Goal: Obtain resource: Obtain resource

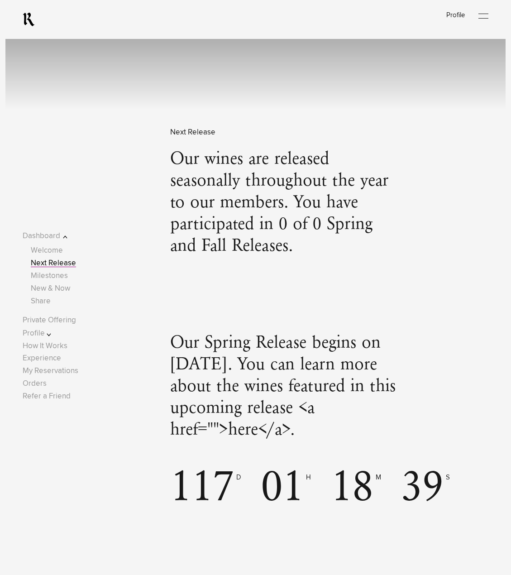
scroll to position [724, 0]
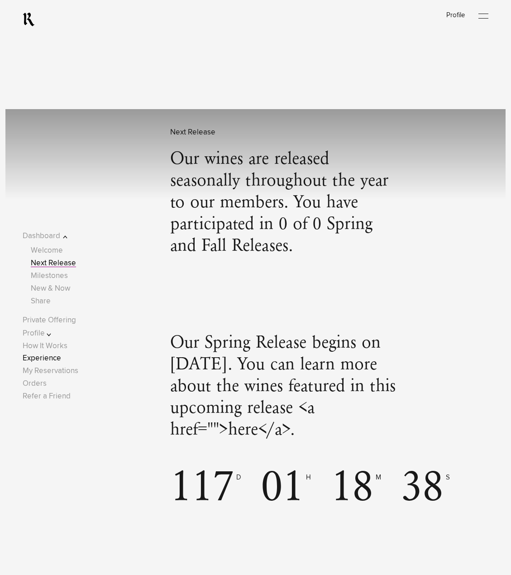
click at [46, 360] on link "Experience" at bounding box center [42, 359] width 38 height 8
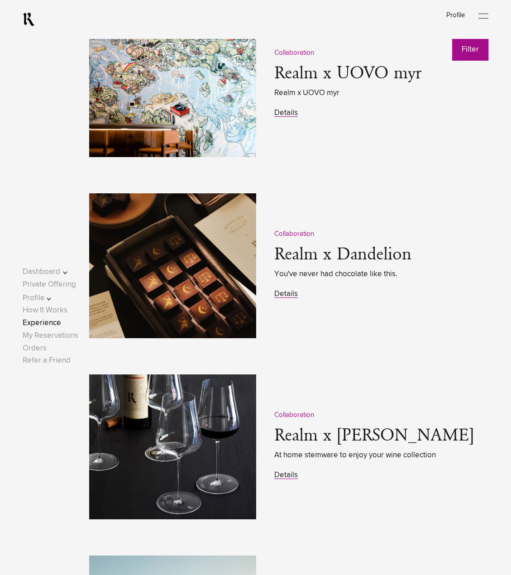
scroll to position [1268, 0]
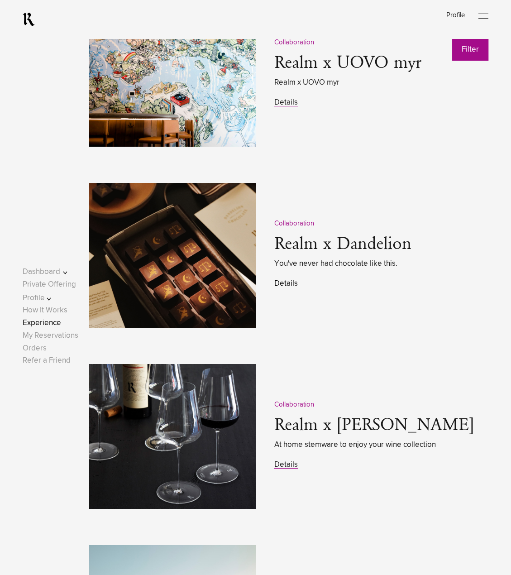
click at [282, 286] on link "Details" at bounding box center [286, 284] width 24 height 8
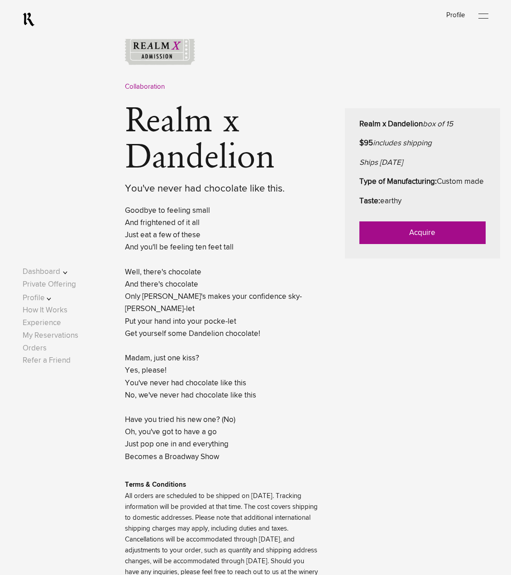
scroll to position [272, 0]
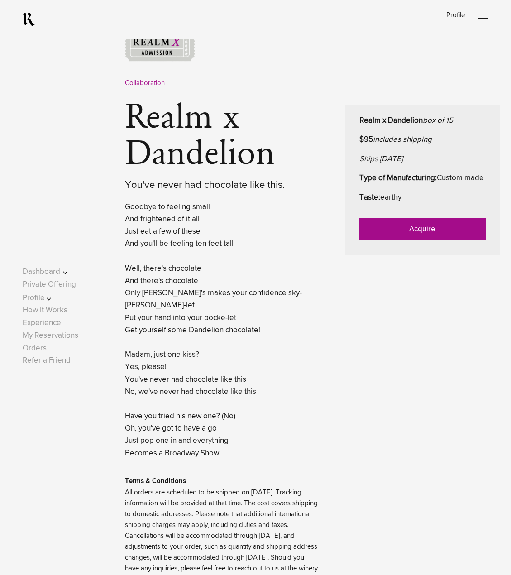
click at [366, 442] on div "Collaboration Realm x Dandelion You've never had chocolate like this. Realm x D…" at bounding box center [312, 321] width 375 height 583
click at [241, 323] on lightning-formatted-text "Goodbye to feeling small And frightened of it all Just eat a few of these And y…" at bounding box center [213, 330] width 177 height 254
click at [209, 346] on p "Goodbye to feeling small And frightened of it all Just eat a few of these And y…" at bounding box center [221, 330] width 193 height 259
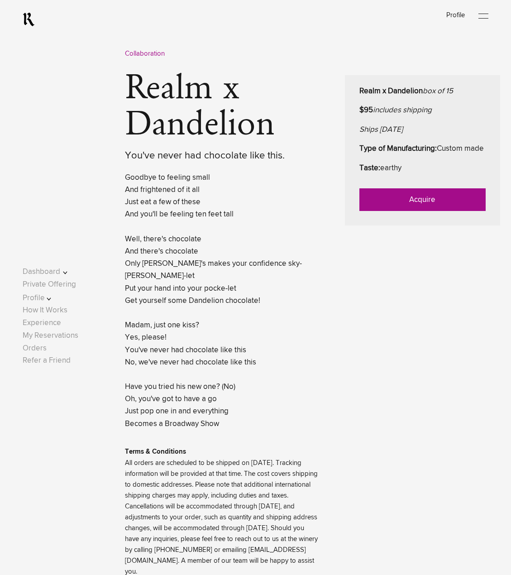
scroll to position [317, 0]
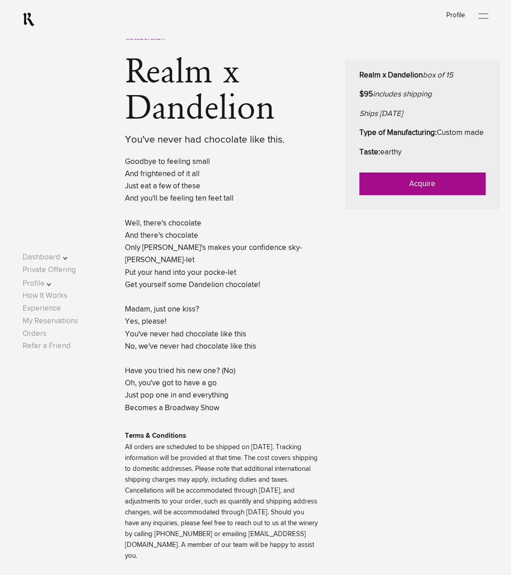
click at [278, 304] on p "Goodbye to feeling small And frightened of it all Just eat a few of these And y…" at bounding box center [221, 285] width 193 height 259
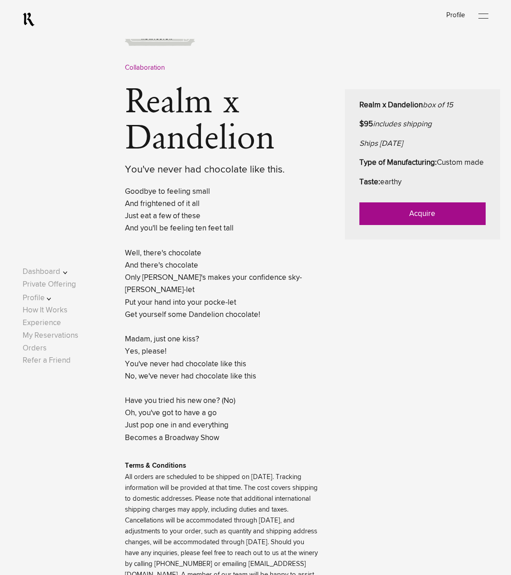
scroll to position [272, 0]
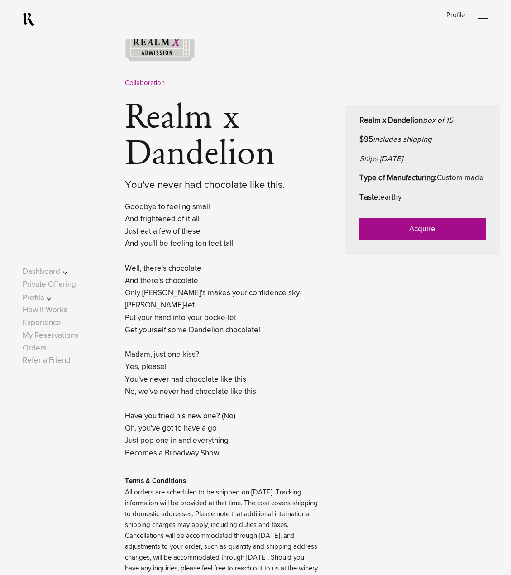
click at [220, 374] on lightning-formatted-text "Goodbye to feeling small And frightened of it all Just eat a few of these And y…" at bounding box center [213, 330] width 177 height 254
click at [206, 313] on lightning-formatted-text "Goodbye to feeling small And frightened of it all Just eat a few of these And y…" at bounding box center [213, 330] width 177 height 254
click at [232, 330] on p "Goodbye to feeling small And frightened of it all Just eat a few of these And y…" at bounding box center [221, 330] width 193 height 259
click at [418, 239] on link "Acquire" at bounding box center [423, 229] width 126 height 23
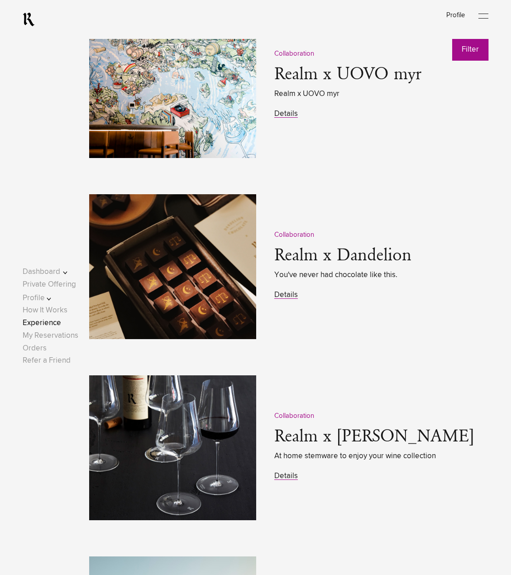
scroll to position [1268, 0]
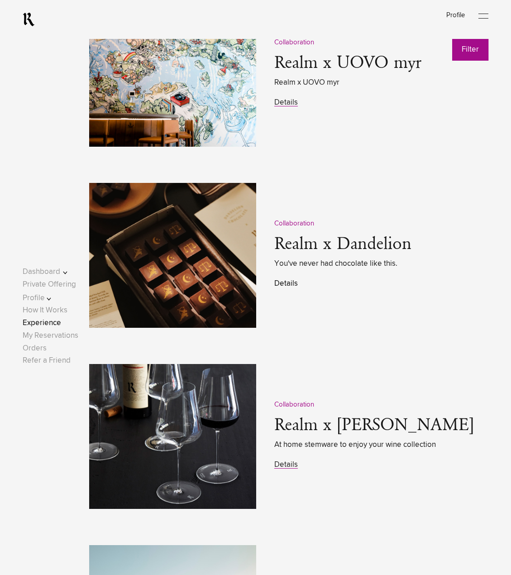
click at [290, 286] on link "Details" at bounding box center [286, 284] width 24 height 8
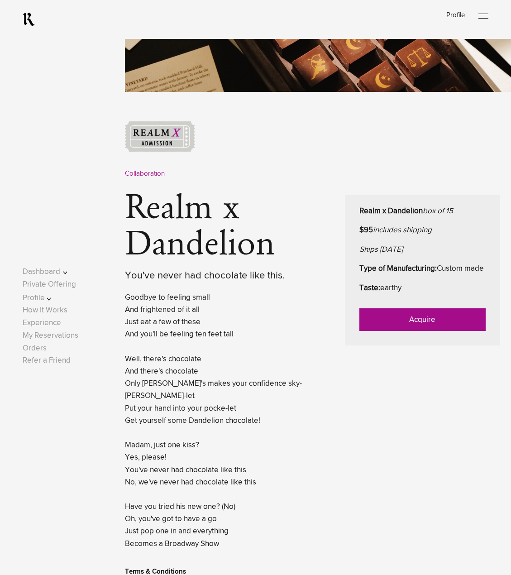
scroll to position [226, 0]
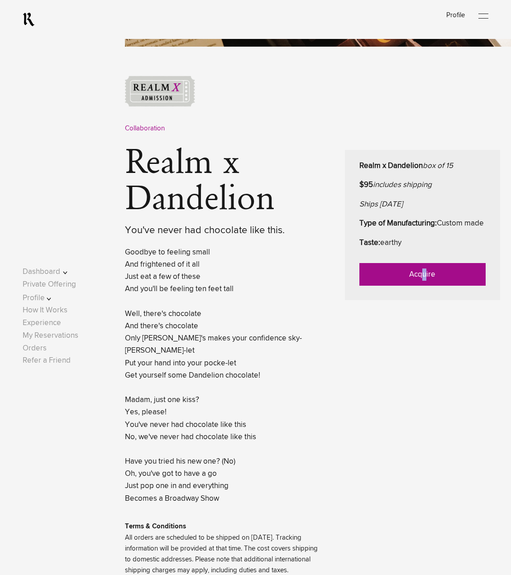
click at [427, 286] on link "Acquire" at bounding box center [423, 274] width 126 height 23
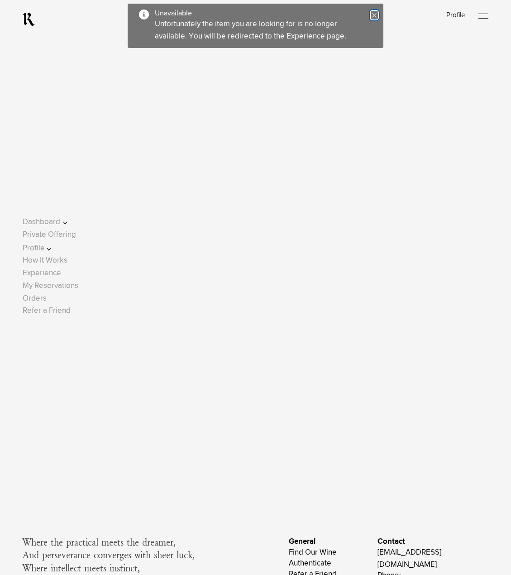
click at [374, 15] on icon "Close" at bounding box center [374, 15] width 6 height 6
